Goal: Check status: Check status

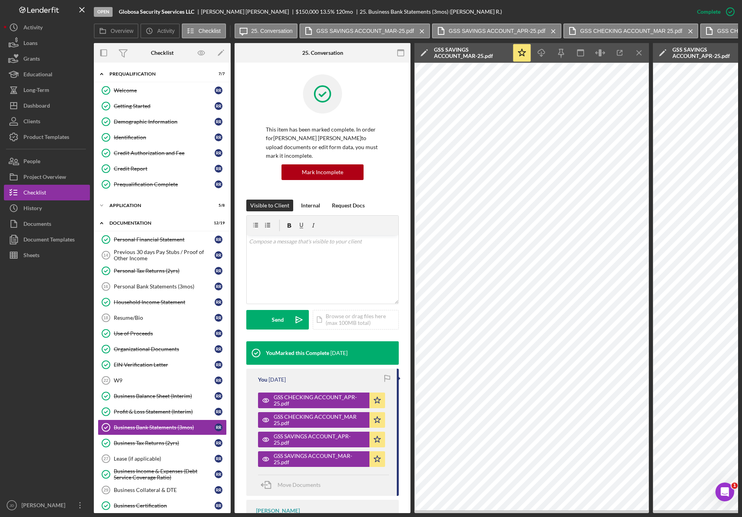
scroll to position [63, 0]
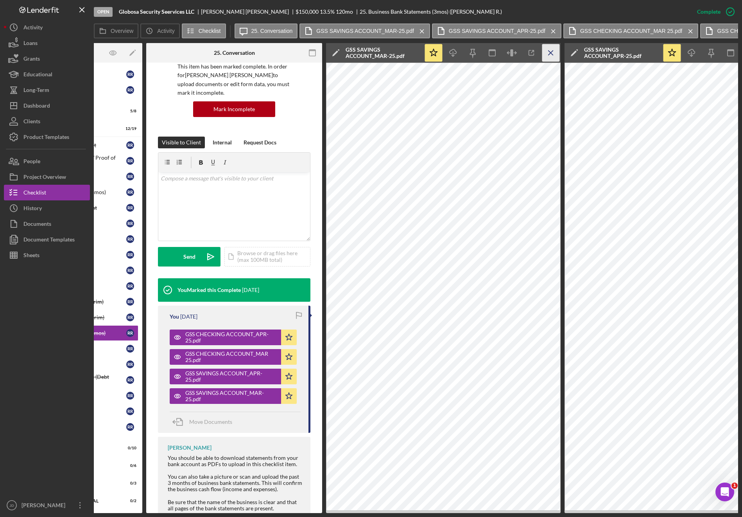
click at [553, 53] on icon "Icon/Menu Close" at bounding box center [552, 53] width 18 height 18
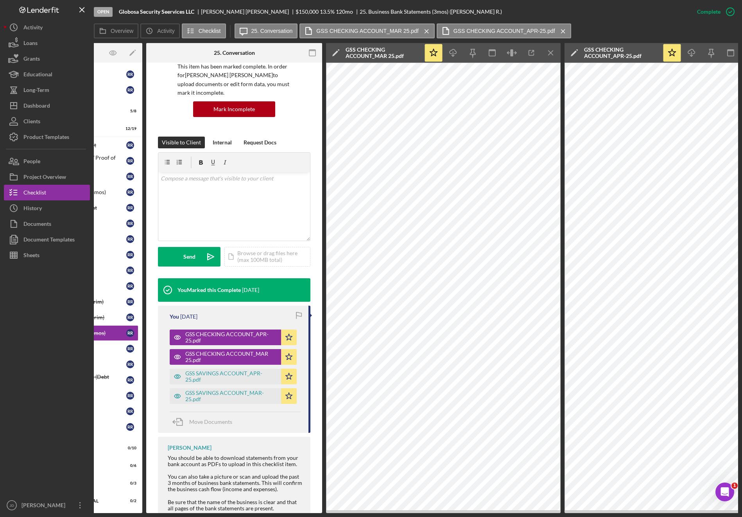
click at [553, 53] on icon "Icon/Menu Close" at bounding box center [552, 53] width 18 height 18
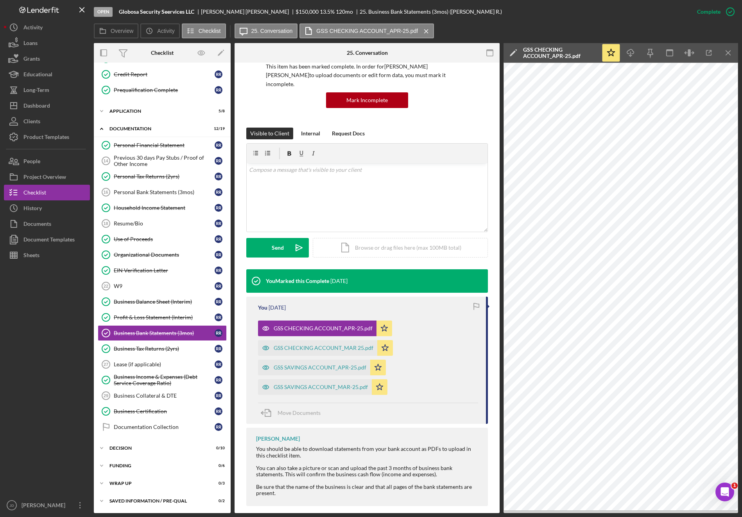
scroll to position [0, 0]
click at [732, 52] on icon "Icon/Menu Close" at bounding box center [729, 53] width 18 height 18
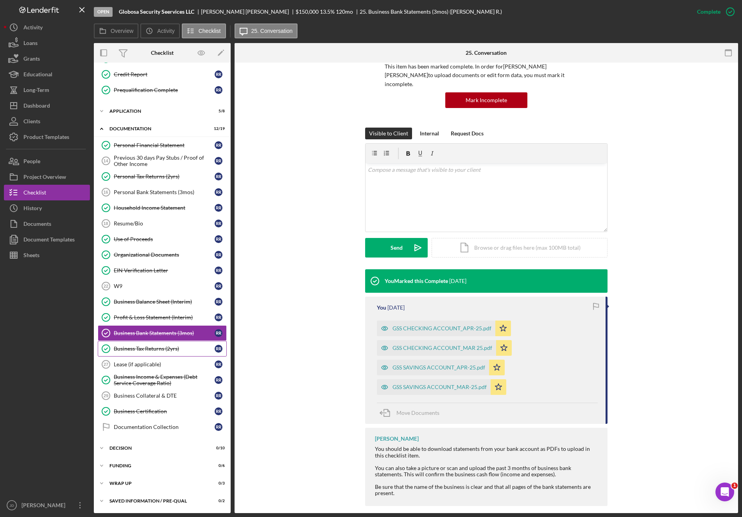
click at [143, 350] on div "Business Tax Returns (2yrs)" at bounding box center [164, 348] width 101 height 6
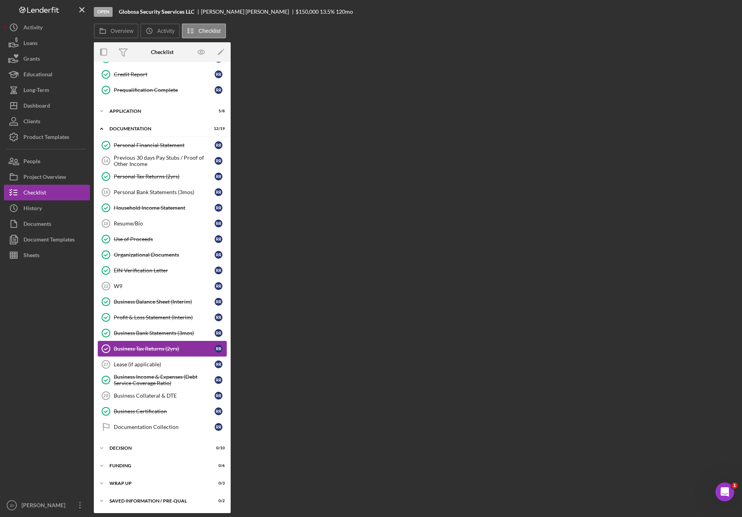
scroll to position [94, 0]
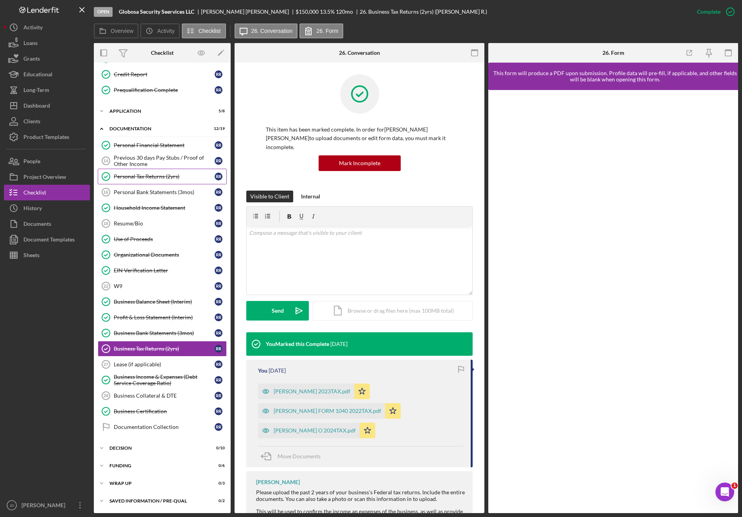
click at [153, 176] on div "Personal Tax Returns (2yrs)" at bounding box center [164, 176] width 101 height 6
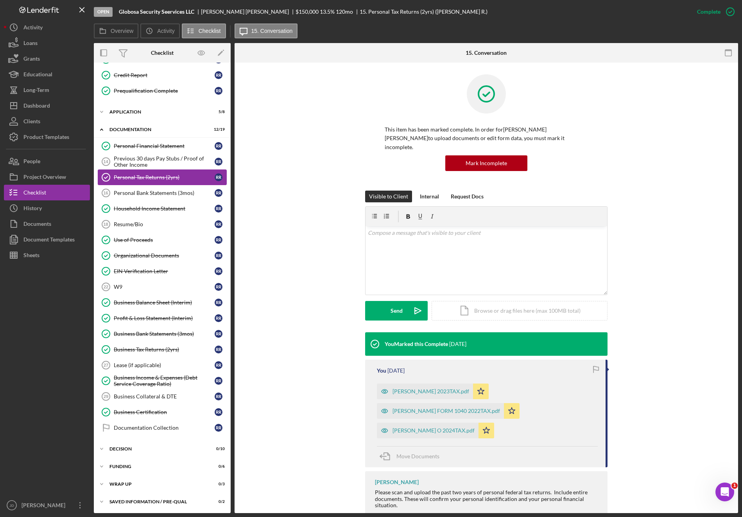
scroll to position [94, 0]
click at [441, 427] on div "[PERSON_NAME] O 2024TAX.pdf" at bounding box center [434, 430] width 82 height 6
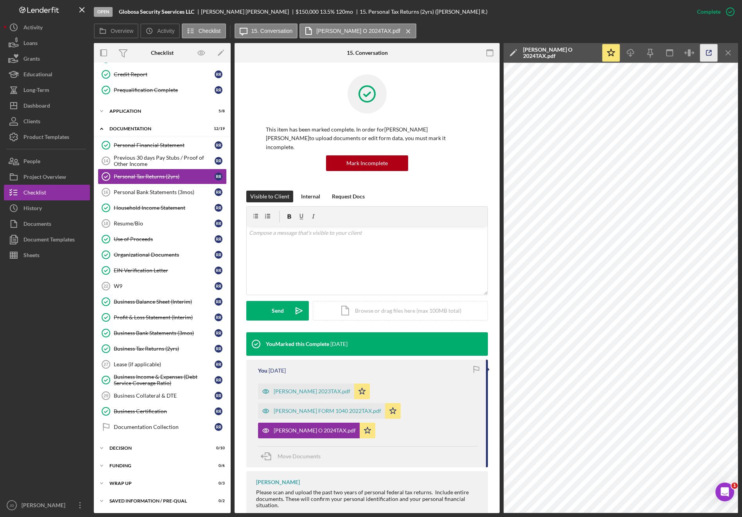
click at [711, 51] on icon "button" at bounding box center [710, 53] width 18 height 18
